Goal: Browse casually

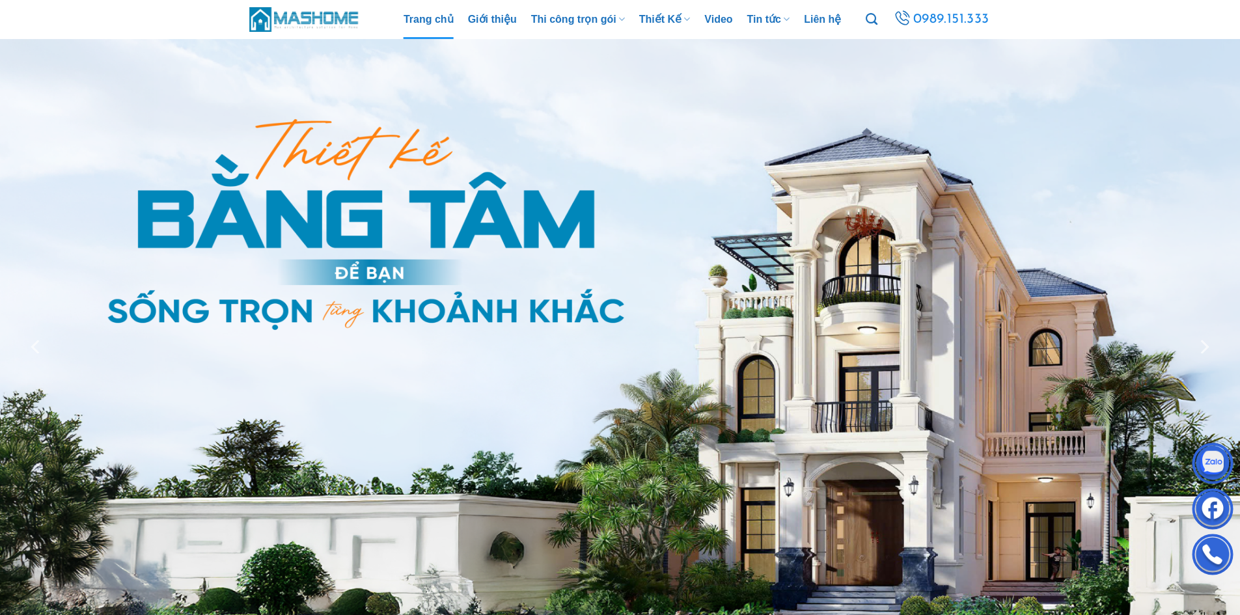
click at [279, 20] on img at bounding box center [304, 19] width 111 height 28
click at [310, 23] on img at bounding box center [304, 19] width 111 height 28
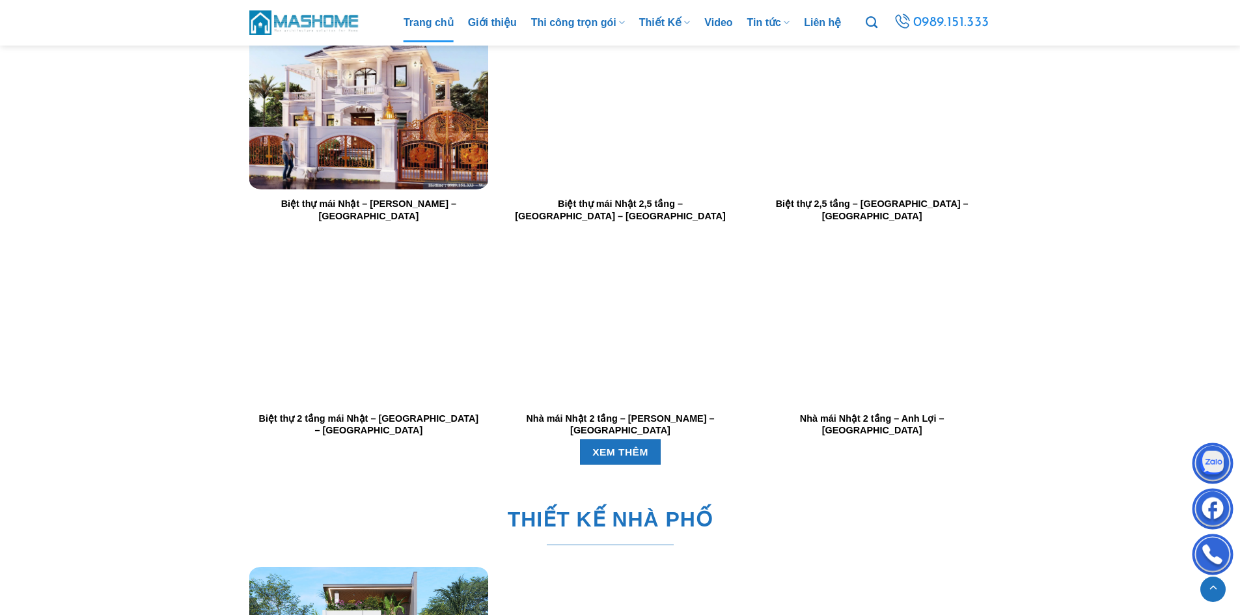
scroll to position [1887, 0]
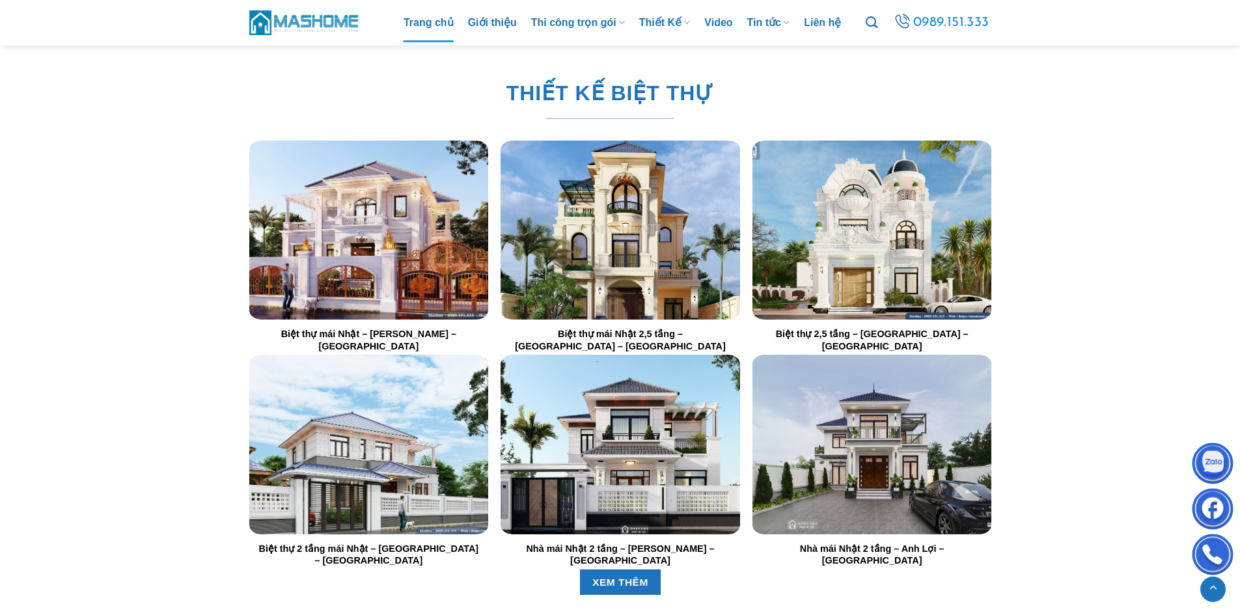
click at [605, 207] on img "Biệt thự mái Nhật 2,5 tầng - Anh Tùng - Bắc Ninh" at bounding box center [619, 230] width 239 height 179
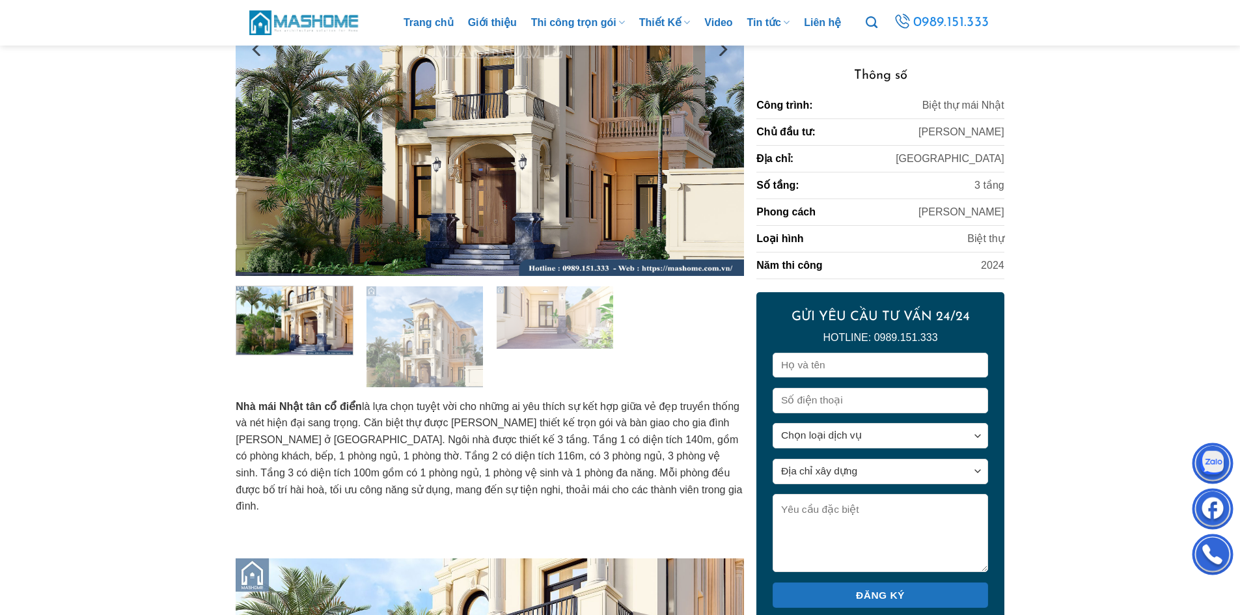
scroll to position [65, 0]
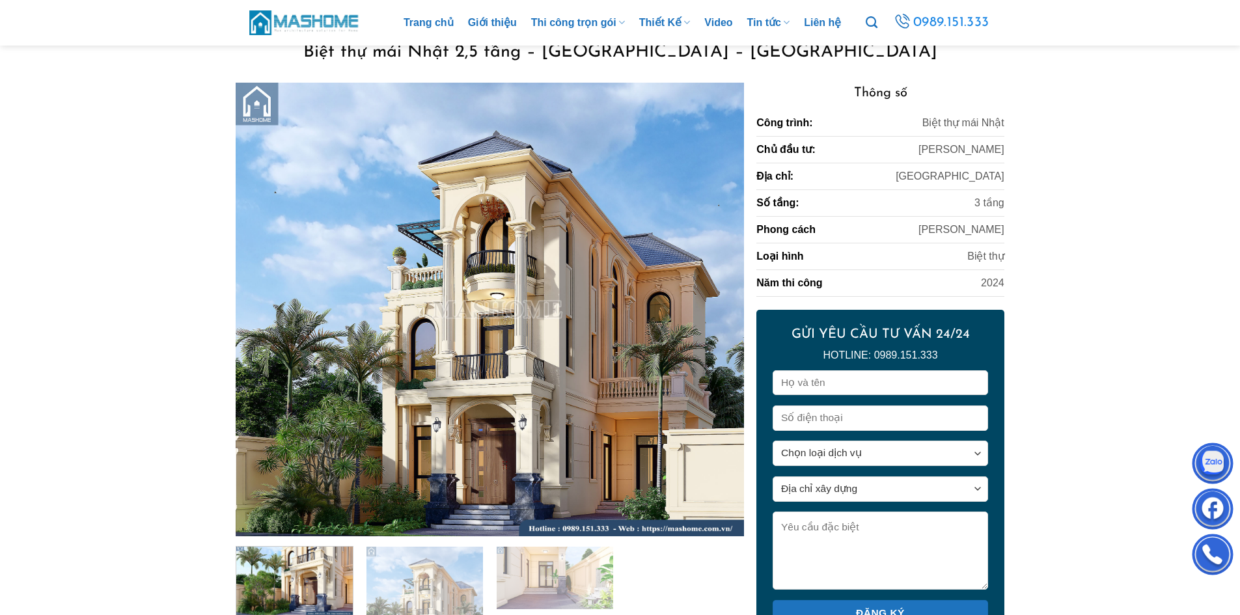
click at [299, 12] on img at bounding box center [304, 22] width 111 height 28
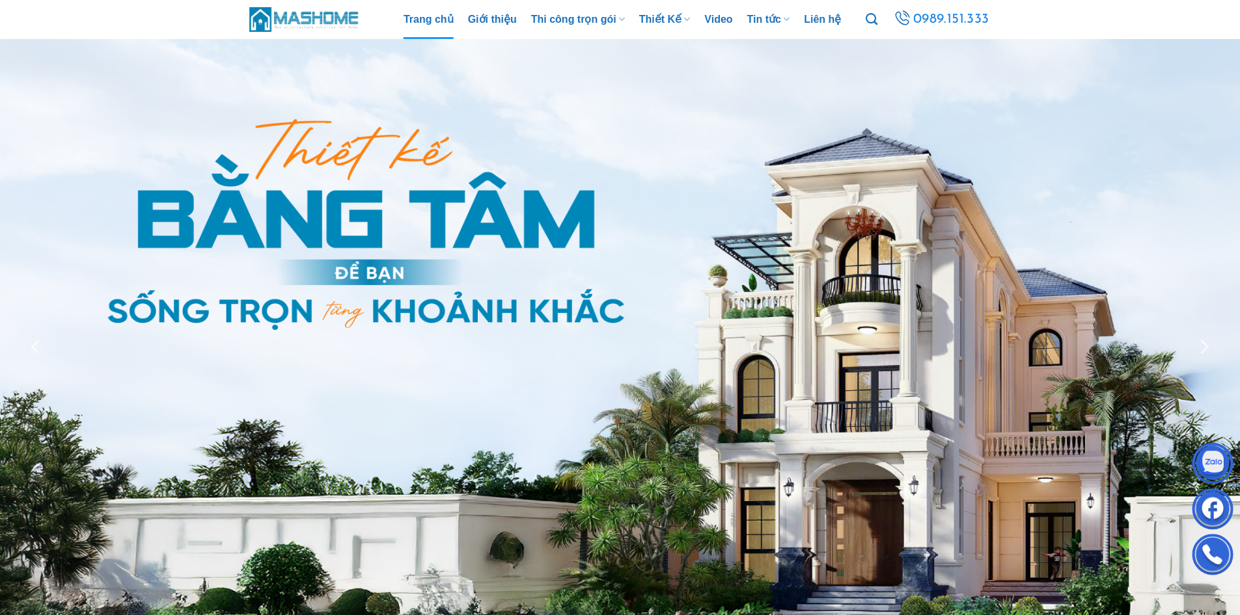
click at [271, 19] on img at bounding box center [304, 19] width 111 height 28
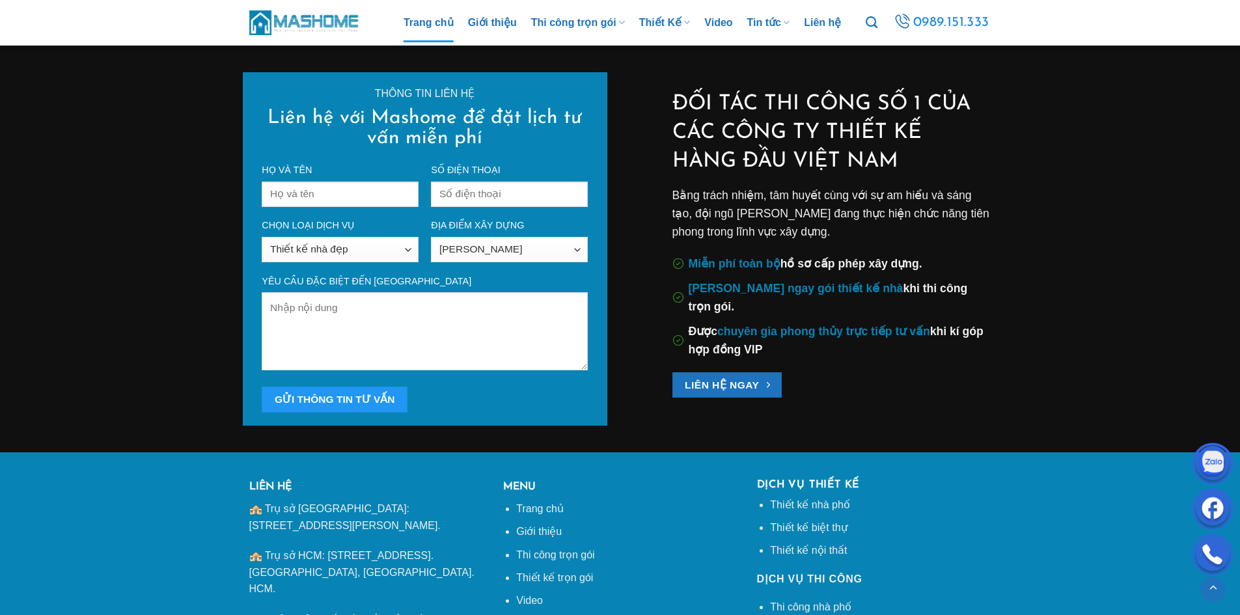
scroll to position [4750, 0]
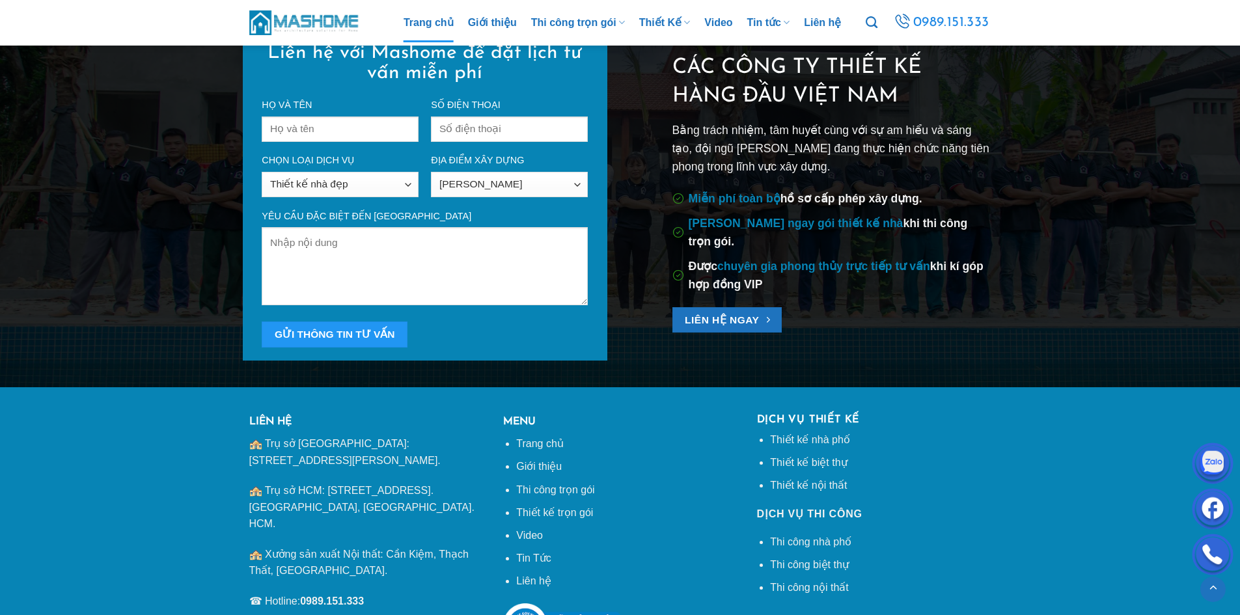
click at [310, 25] on img at bounding box center [304, 22] width 111 height 28
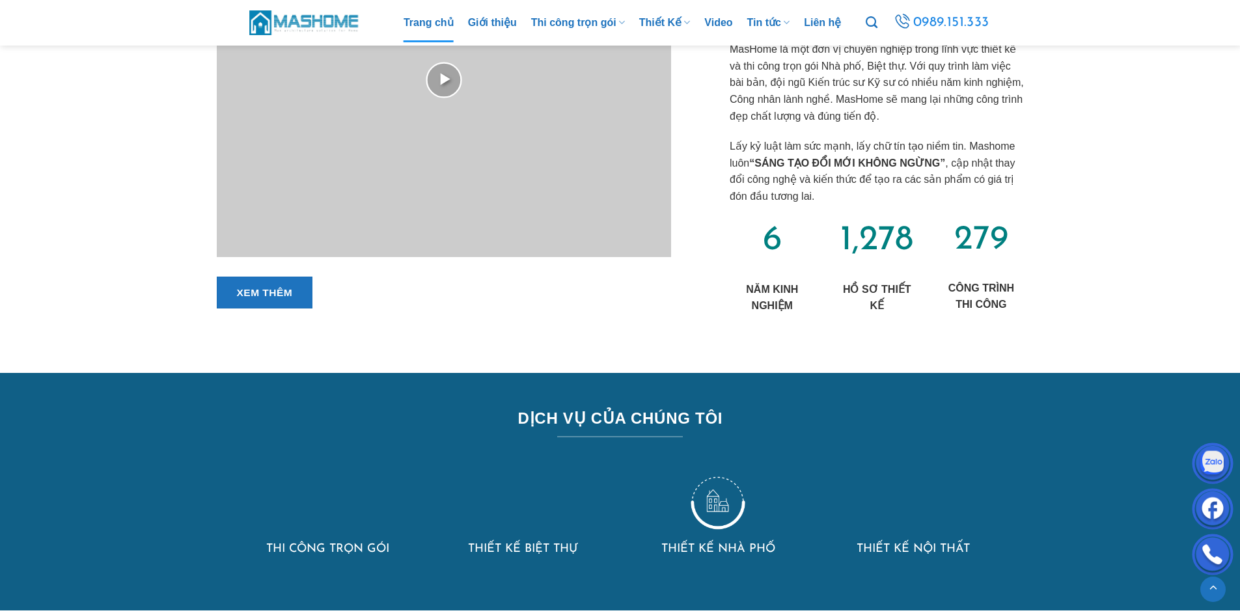
scroll to position [1106, 0]
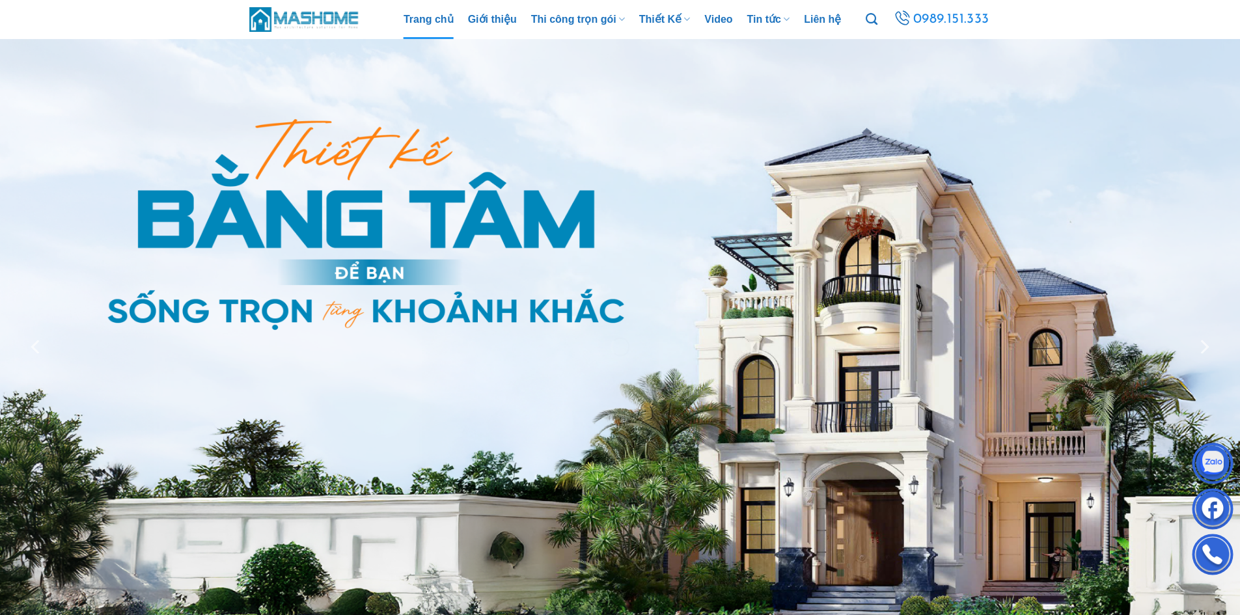
scroll to position [390, 0]
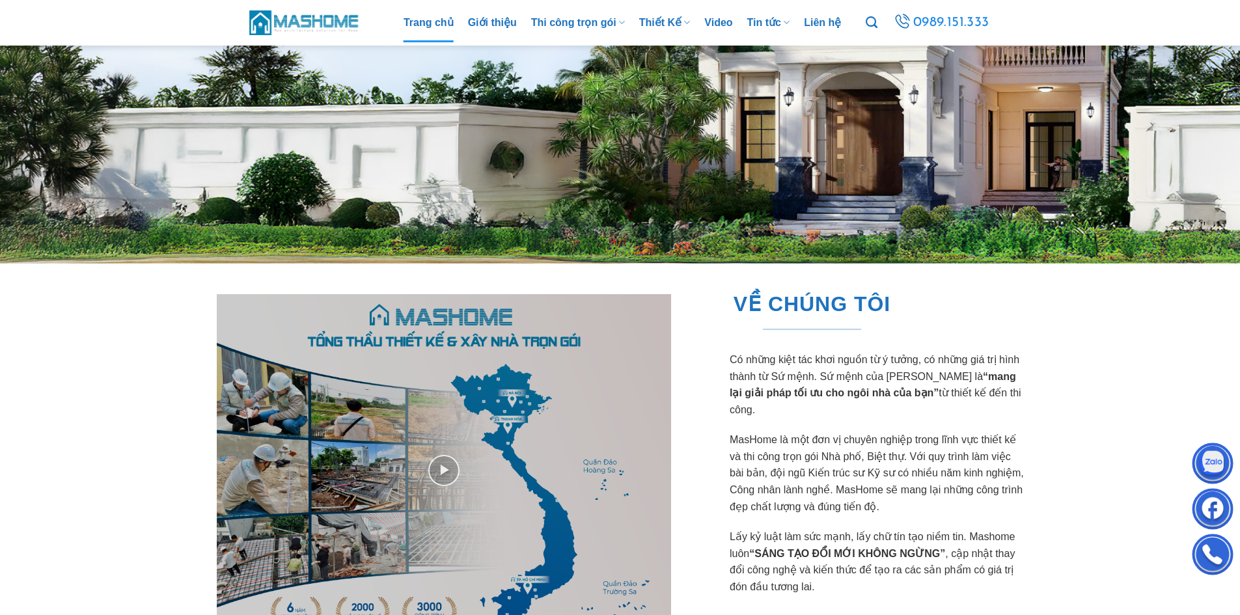
click at [271, 23] on img at bounding box center [304, 22] width 111 height 28
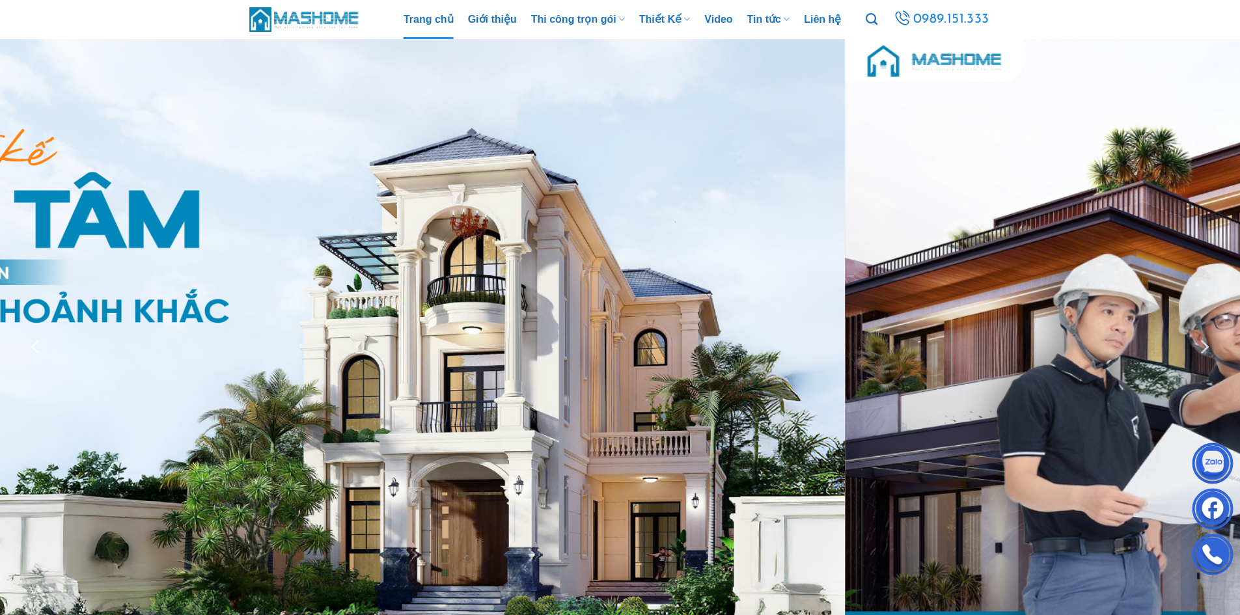
click at [472, 251] on div at bounding box center [620, 346] width 1240 height 615
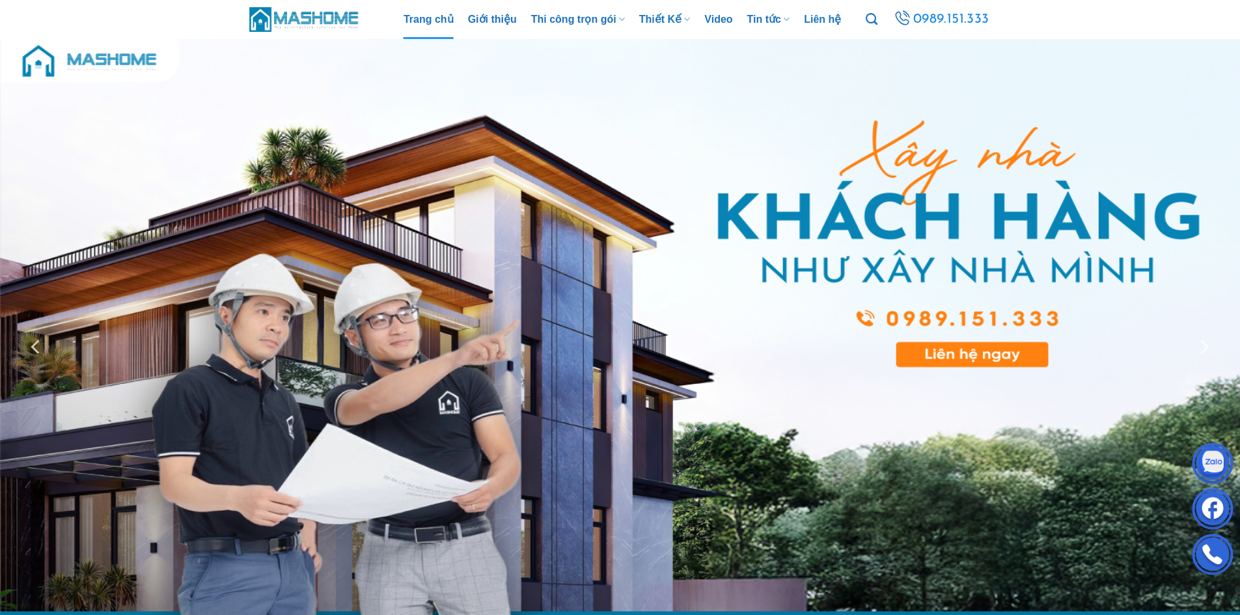
scroll to position [65, 0]
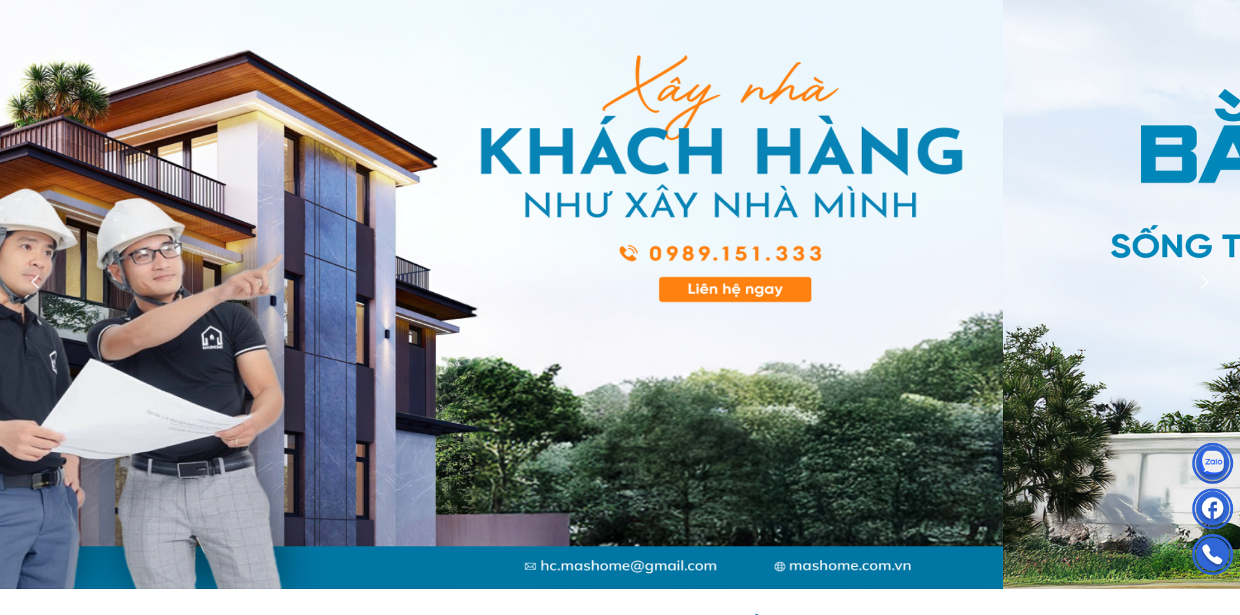
click at [575, 221] on div at bounding box center [620, 281] width 1240 height 615
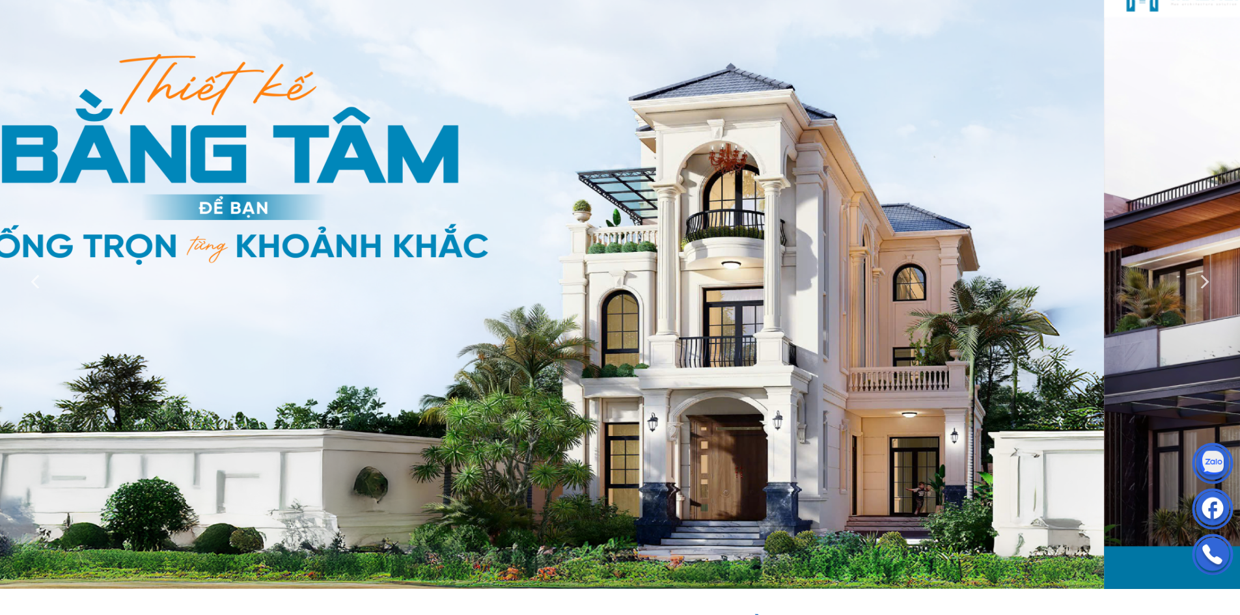
click at [295, 218] on div at bounding box center [620, 281] width 1240 height 615
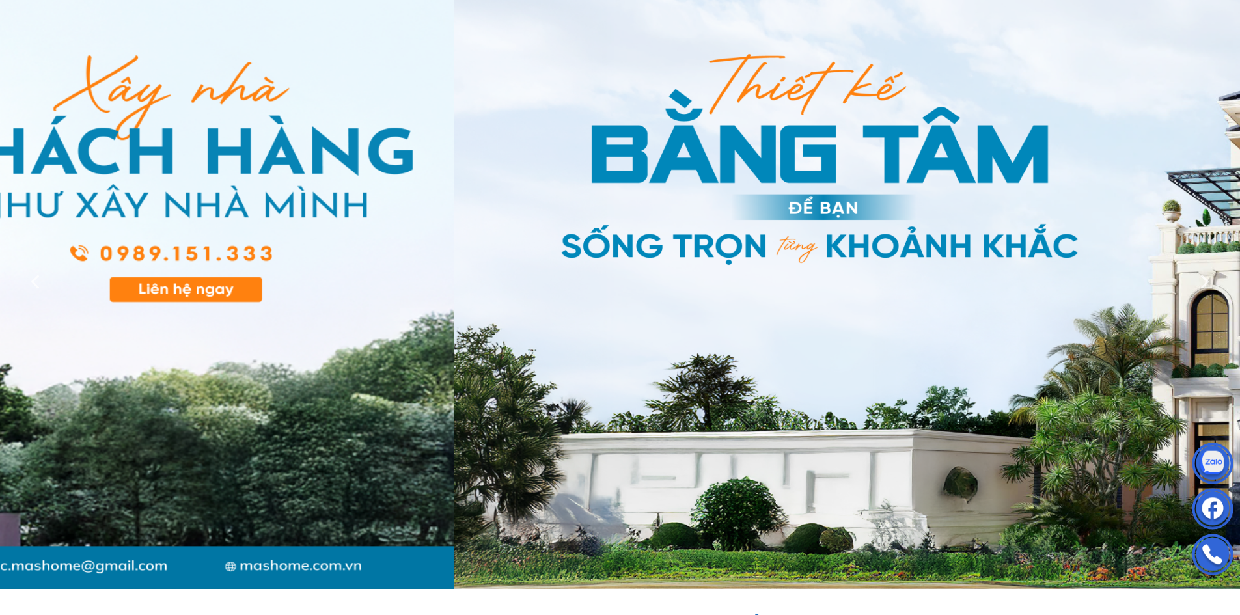
click at [0, 193] on div at bounding box center [620, 281] width 1240 height 615
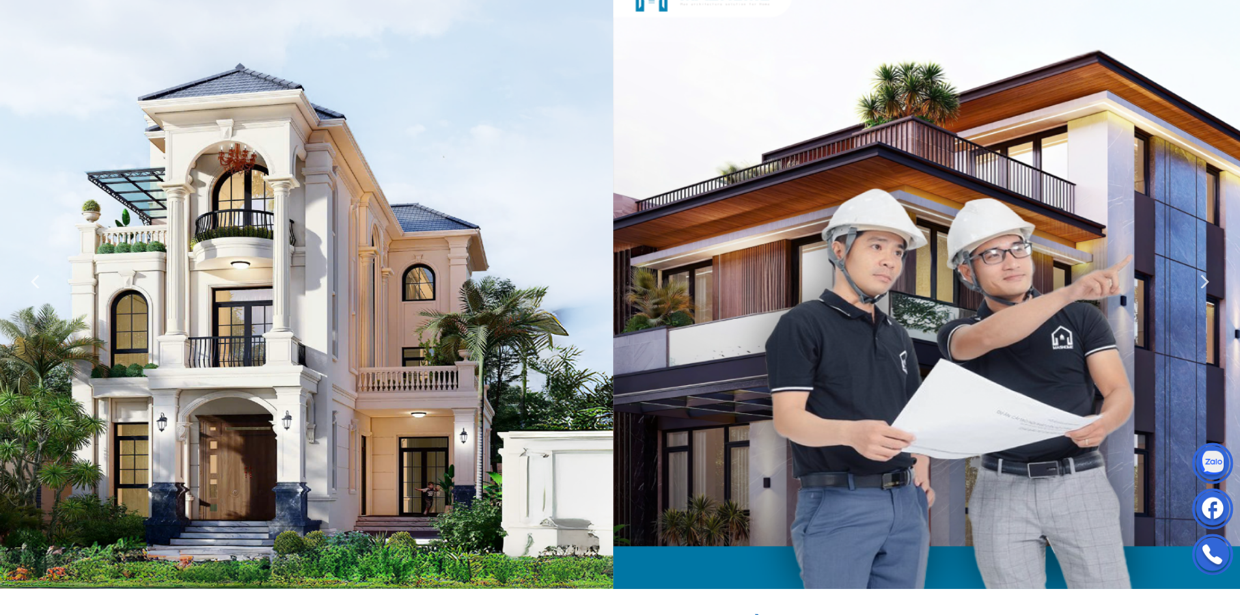
click at [23, 230] on div at bounding box center [620, 281] width 1240 height 615
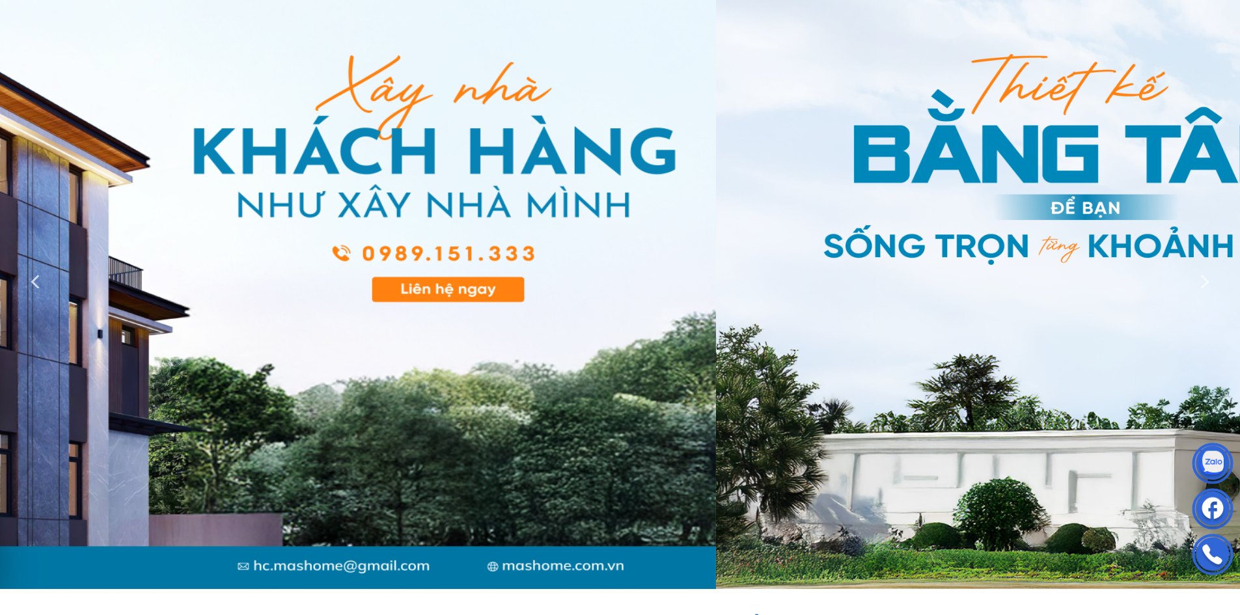
click at [0, 265] on div at bounding box center [620, 281] width 1240 height 615
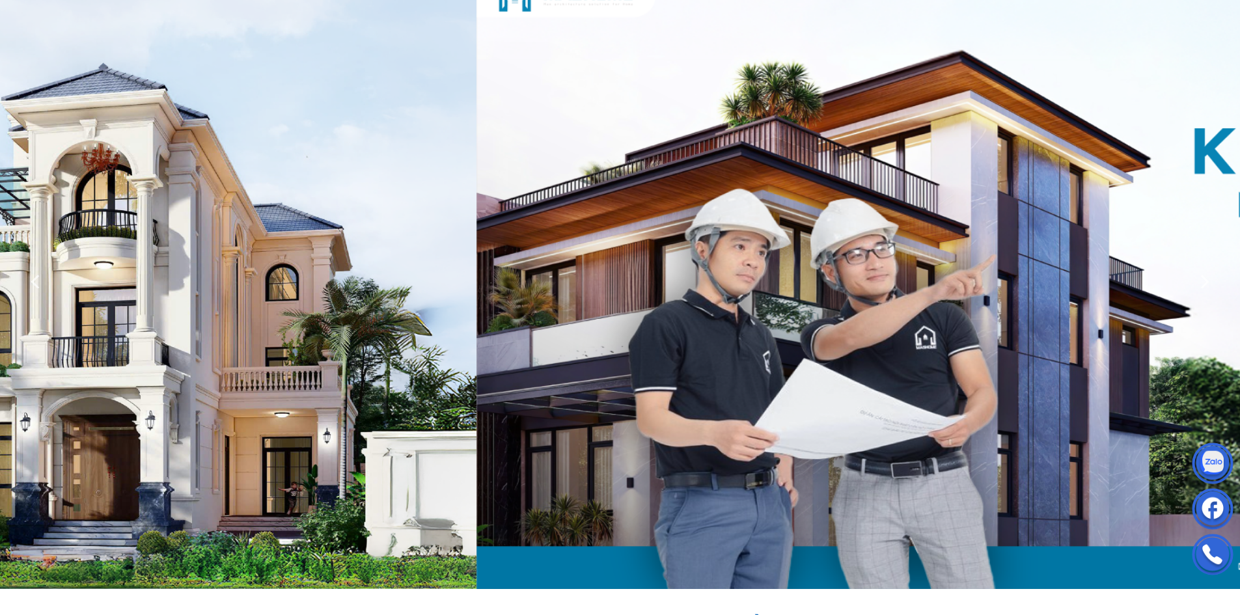
click at [0, 263] on div at bounding box center [620, 281] width 1240 height 615
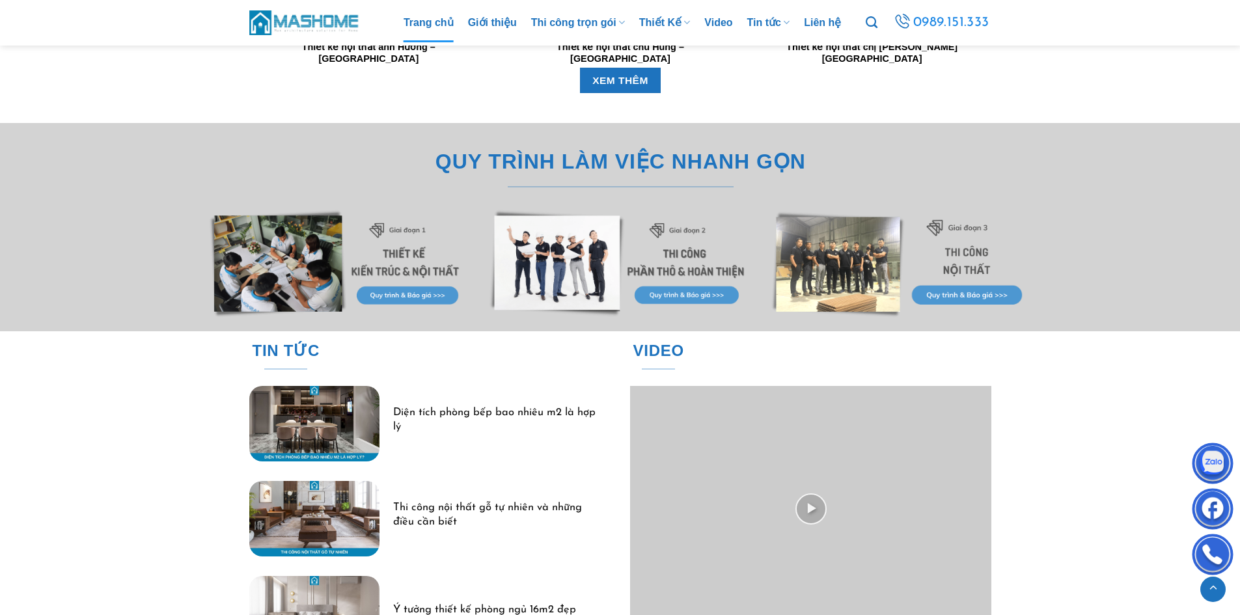
scroll to position [3774, 0]
